Goal: Task Accomplishment & Management: Manage account settings

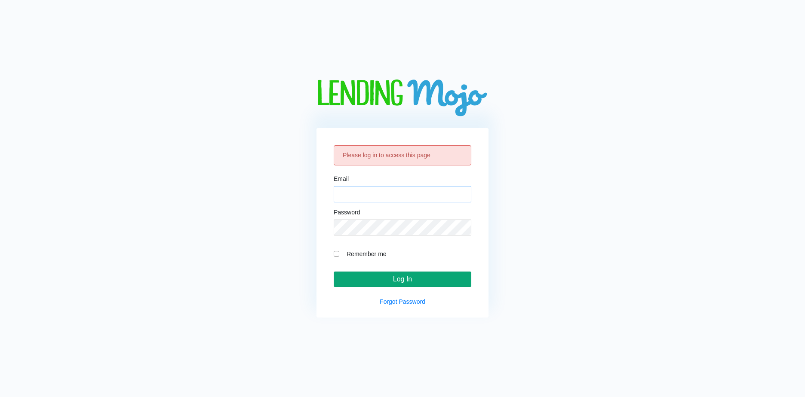
type input "[EMAIL_ADDRESS][DOMAIN_NAME]"
click at [394, 278] on input "Log In" at bounding box center [403, 279] width 138 height 15
